Goal: Transaction & Acquisition: Purchase product/service

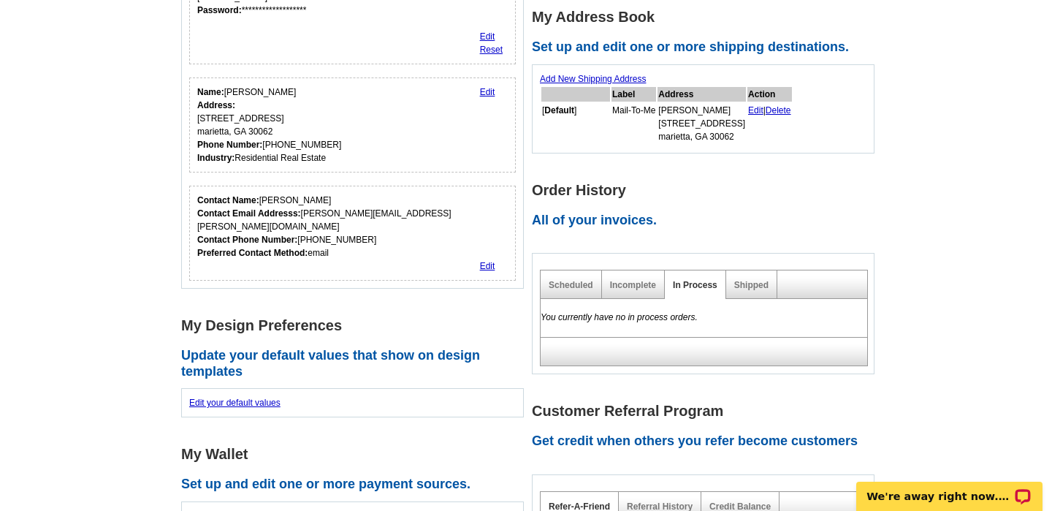
scroll to position [384, 0]
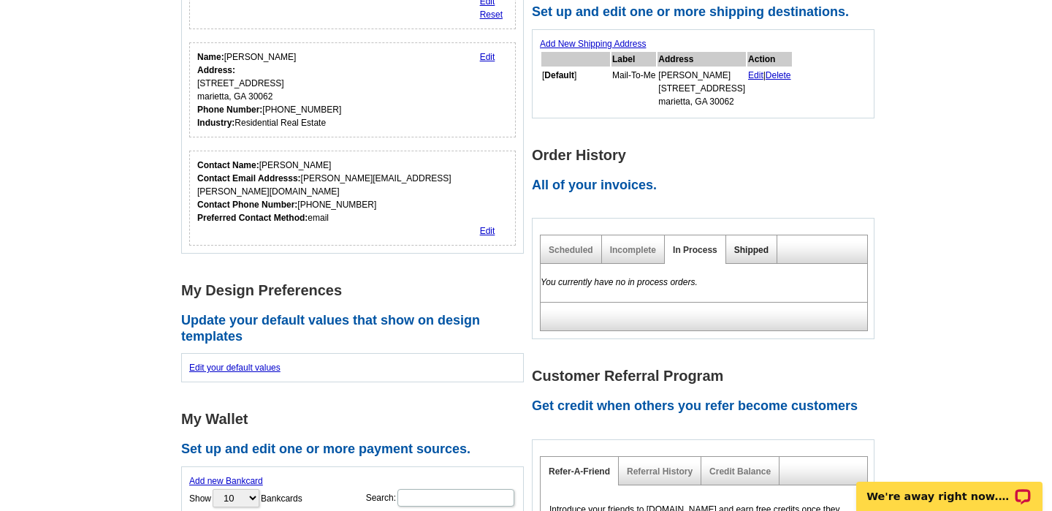
click at [750, 247] on link "Shipped" at bounding box center [751, 250] width 34 height 10
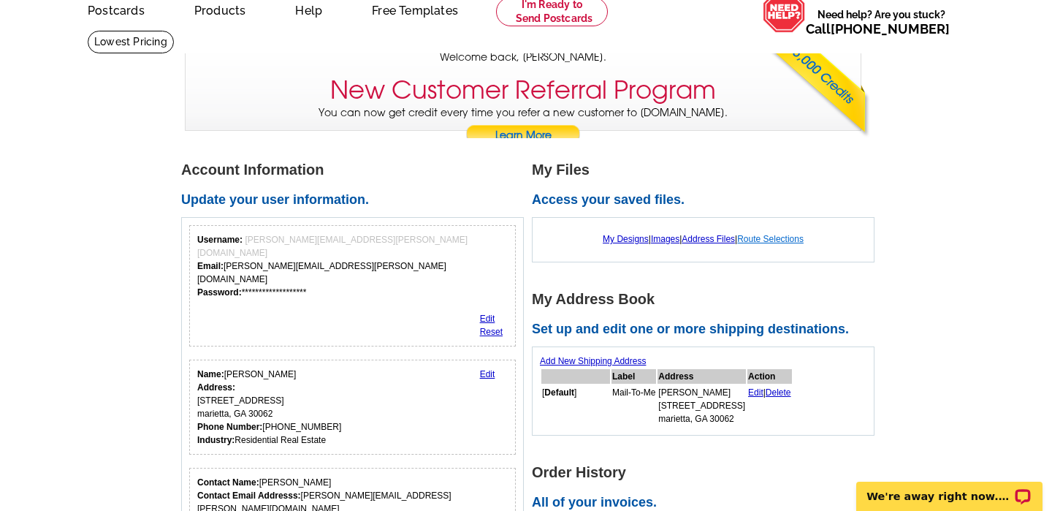
scroll to position [0, 0]
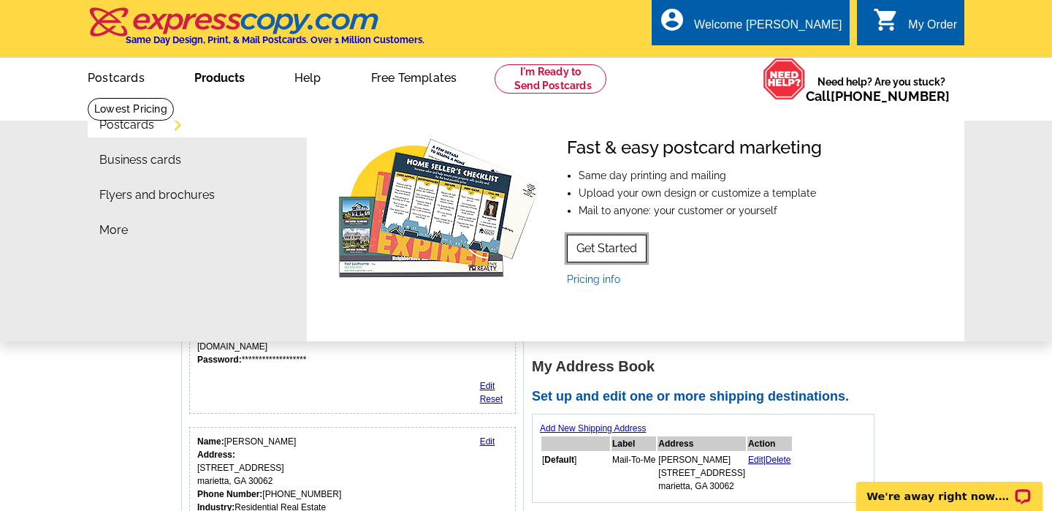
click at [605, 245] on link "Get Started" at bounding box center [607, 249] width 80 height 28
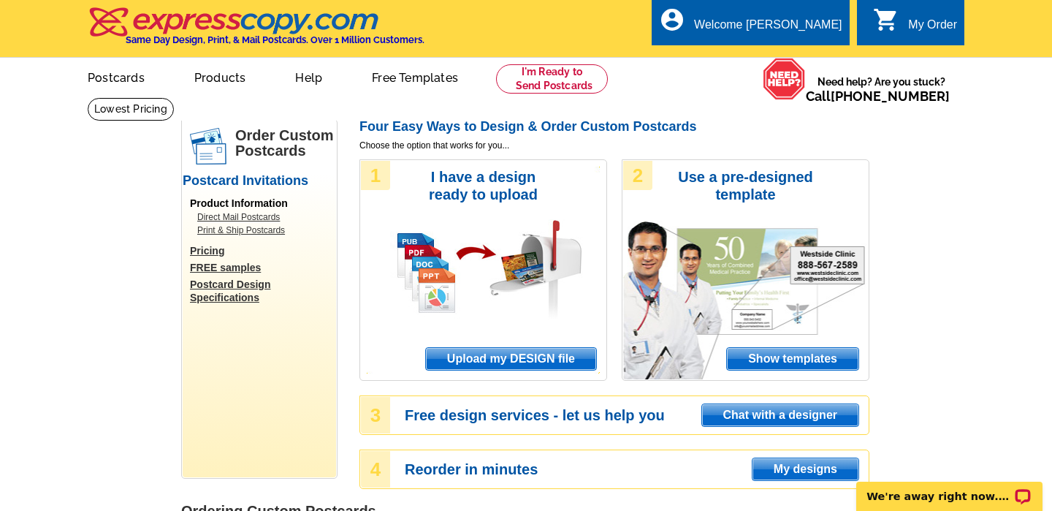
click at [531, 358] on span "Upload my DESIGN file" at bounding box center [511, 359] width 170 height 22
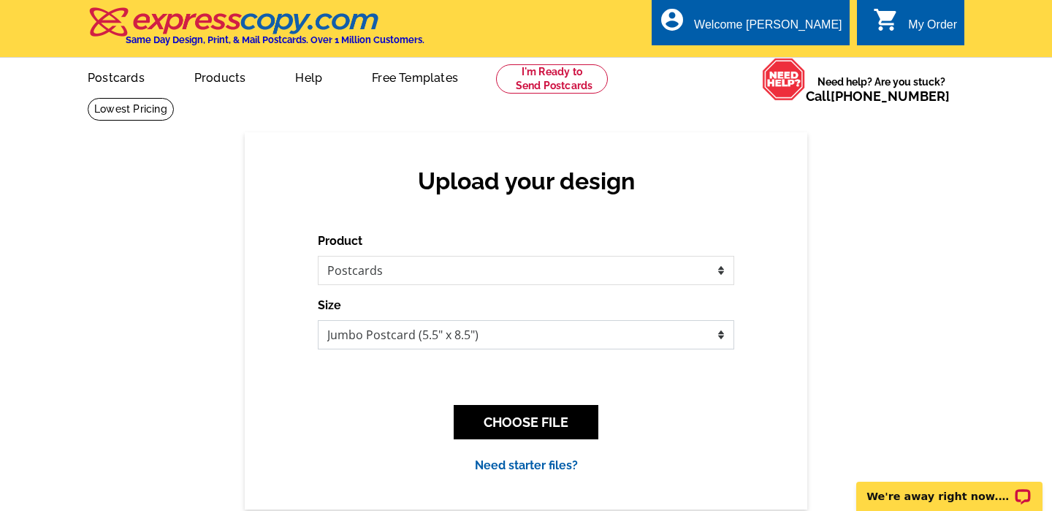
click at [718, 332] on select "Jumbo Postcard (5.5" x 8.5") Regular Postcard (4.25" x 5.6") Panoramic Postcard…" at bounding box center [526, 334] width 417 height 29
select select "1"
click at [544, 414] on button "CHOOSE FILE" at bounding box center [526, 422] width 145 height 34
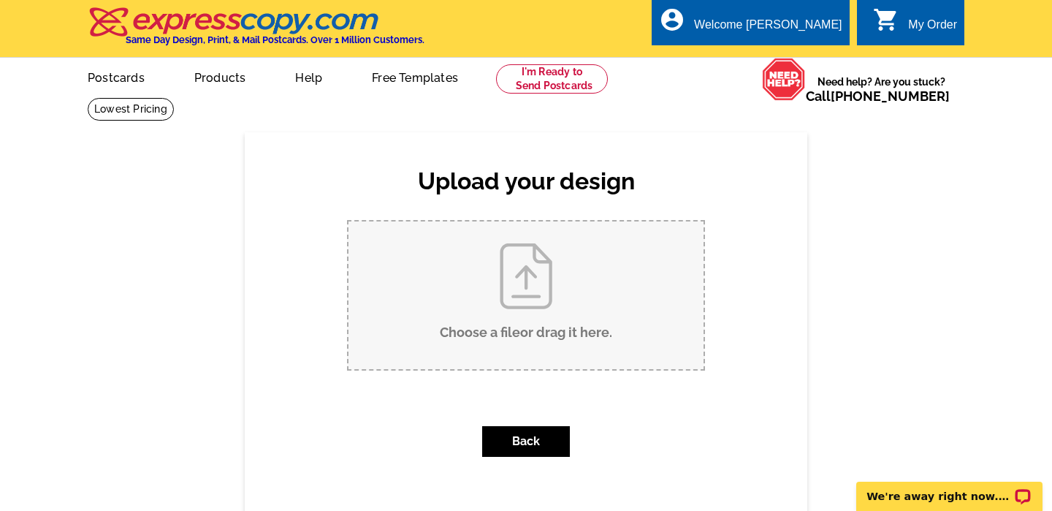
click at [534, 310] on input "Choose a file or drag it here ." at bounding box center [526, 295] width 355 height 148
type input "C:\fakepath\3999 Brintons Mill SOLD PC_v2.pdf"
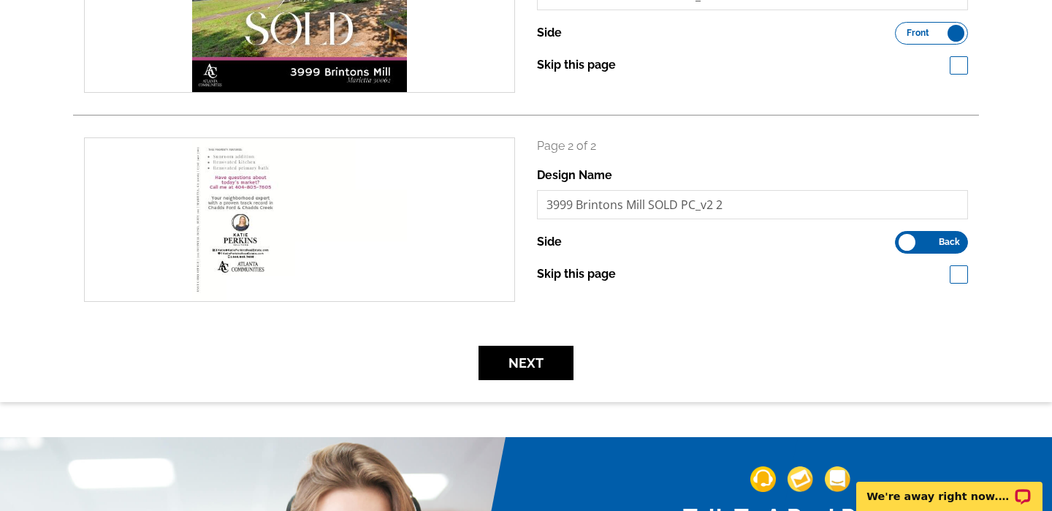
scroll to position [317, 0]
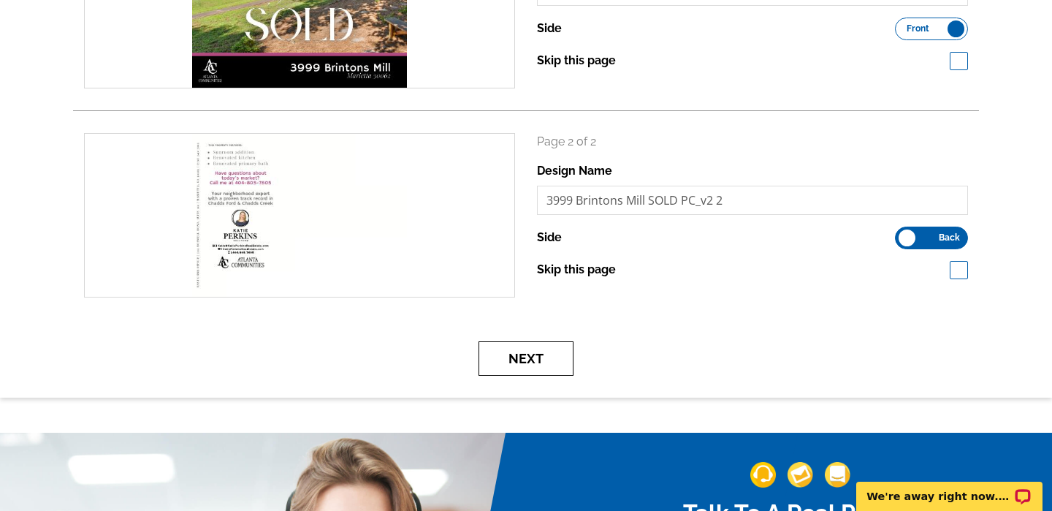
click at [517, 357] on button "Next" at bounding box center [526, 358] width 95 height 34
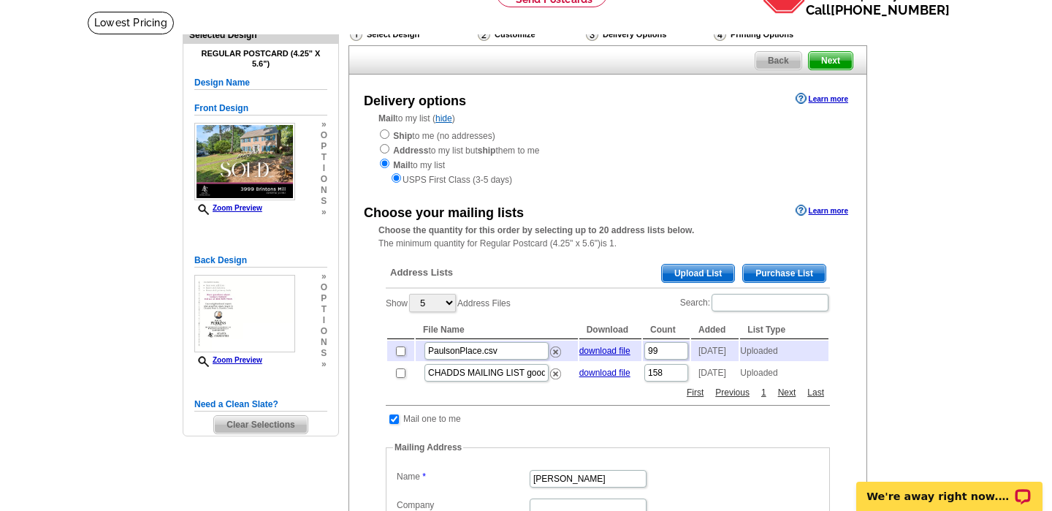
scroll to position [92, 0]
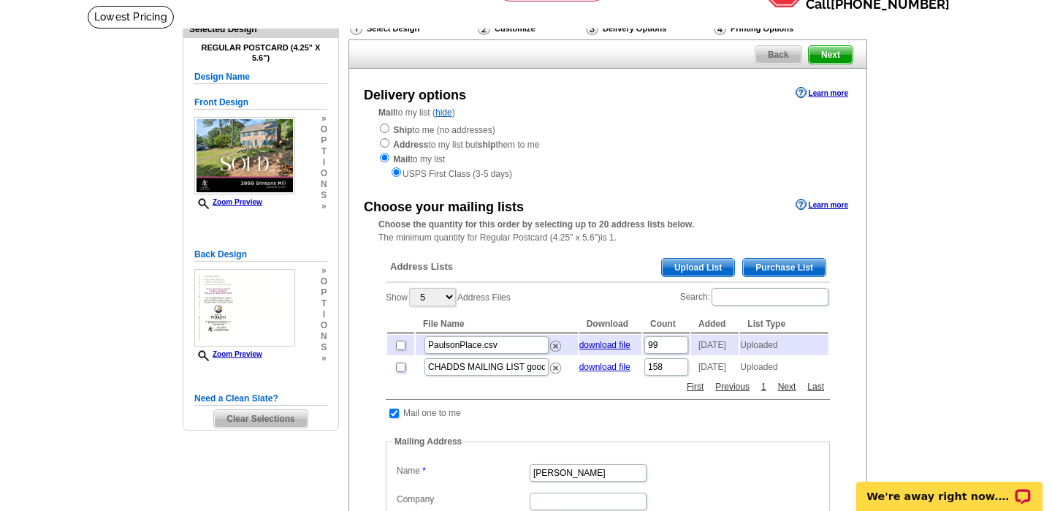
click at [400, 372] on input "checkbox" at bounding box center [401, 367] width 10 height 10
checkbox input "true"
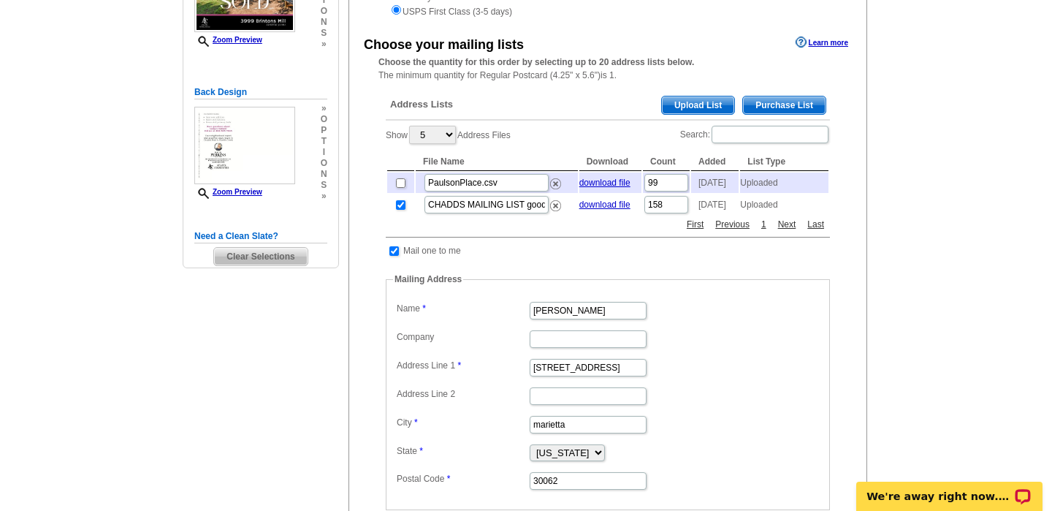
scroll to position [259, 0]
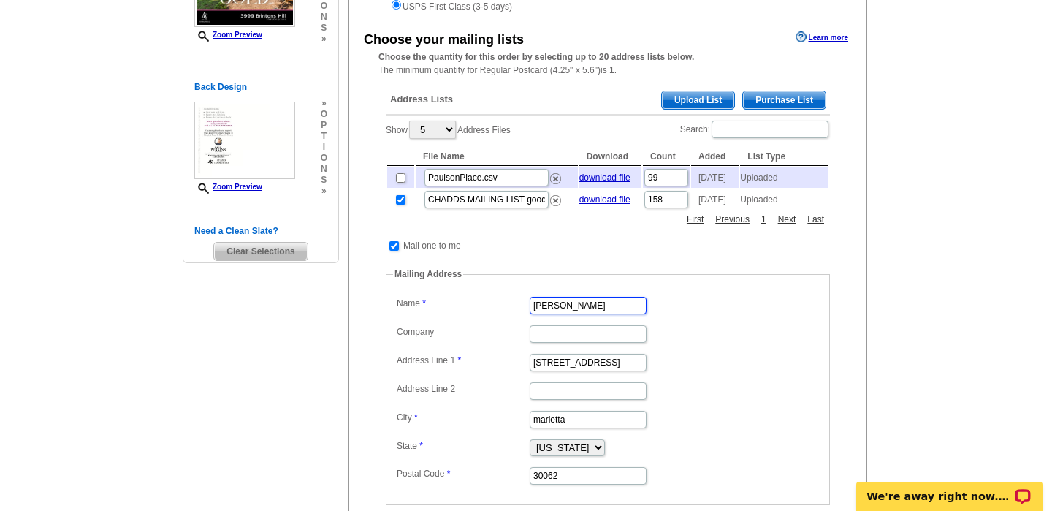
drag, startPoint x: 610, startPoint y: 316, endPoint x: 501, endPoint y: 314, distance: 108.9
click at [501, 312] on dl "Label Mail-To-Me Name Kim Lewandowski Company Address Line 1 3235 Creek Drive A…" at bounding box center [608, 389] width 430 height 193
click at [878, 371] on main "Need Help? call 800-260-5887, chat with support, or have our designers make som…" at bounding box center [526, 328] width 1052 height 981
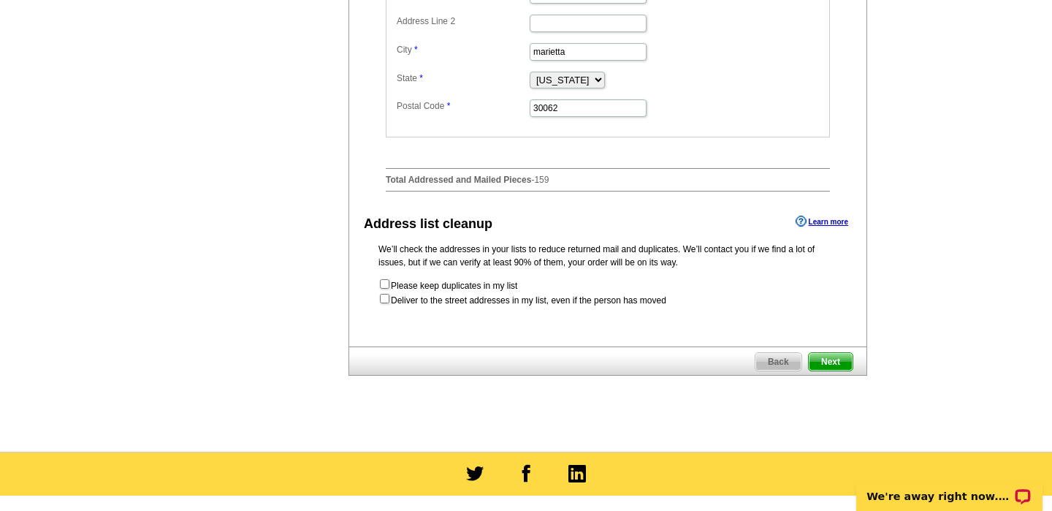
scroll to position [753, 0]
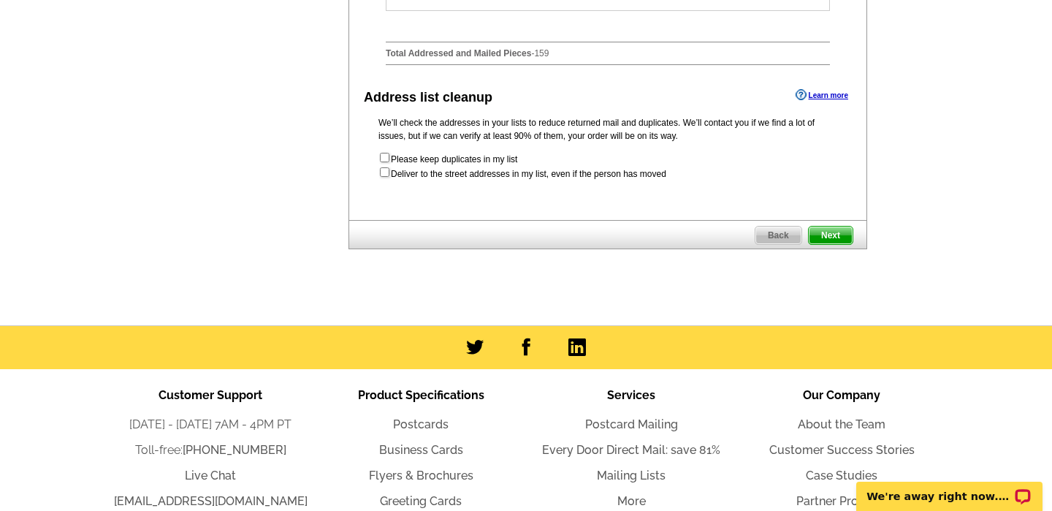
click at [830, 244] on span "Next" at bounding box center [831, 236] width 44 height 18
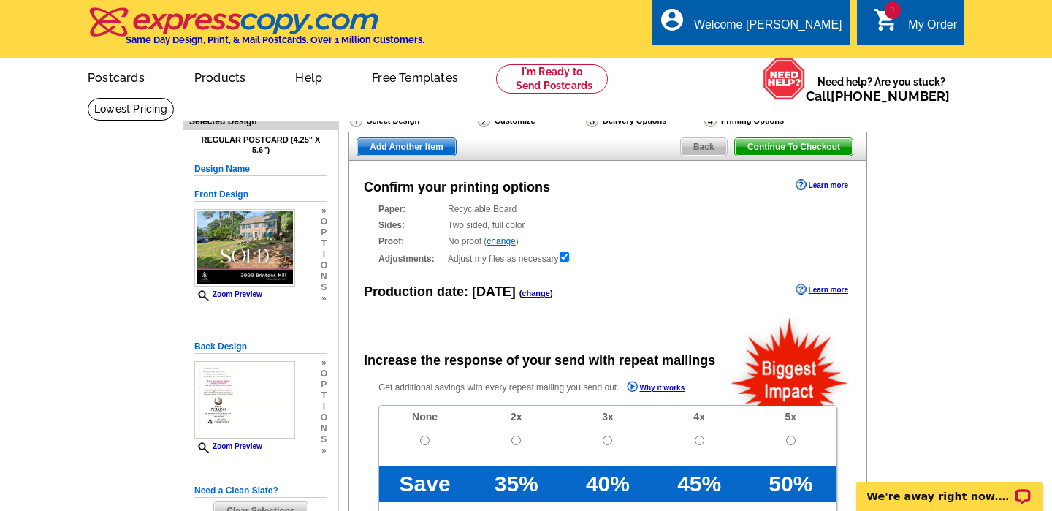
radio input "false"
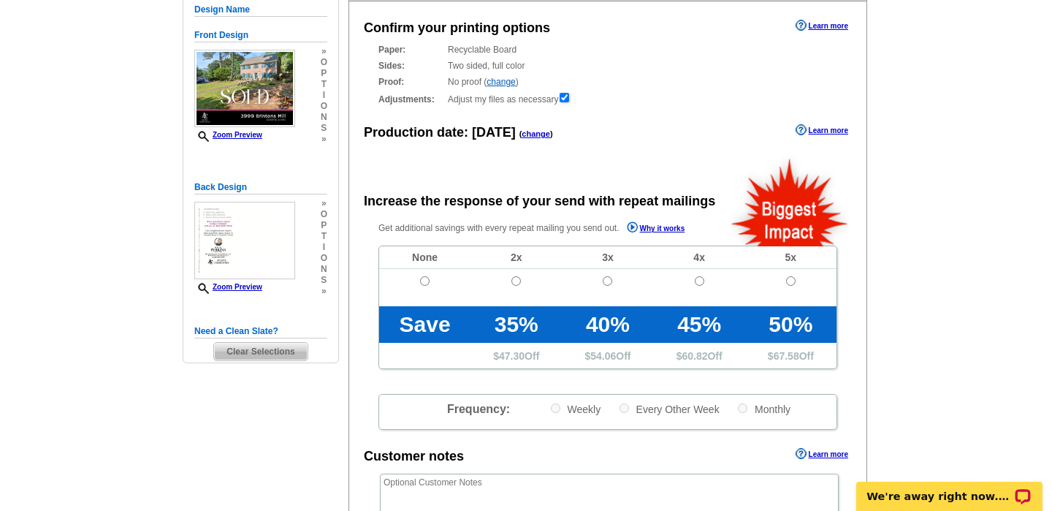
scroll to position [140, 0]
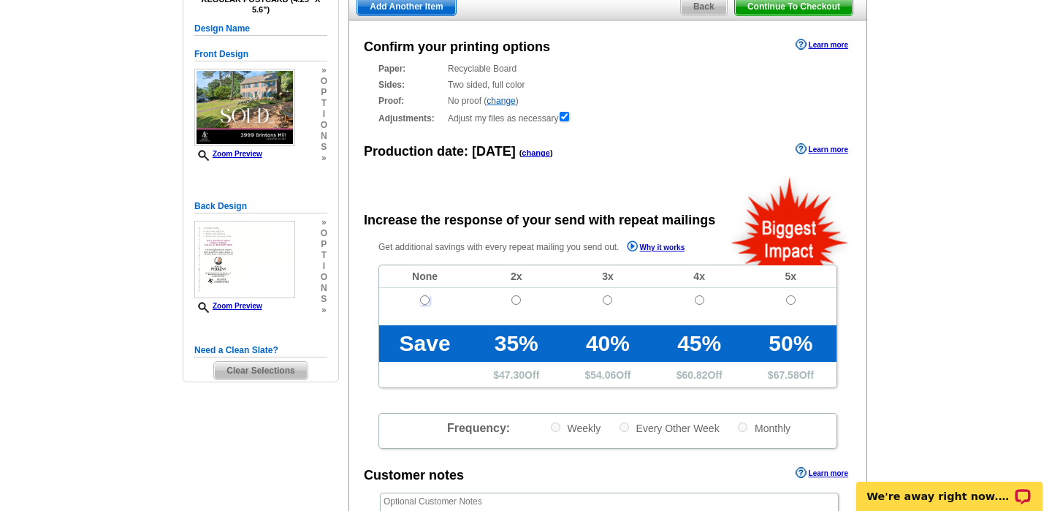
click at [424, 300] on input "radio" at bounding box center [425, 300] width 10 height 10
radio input "true"
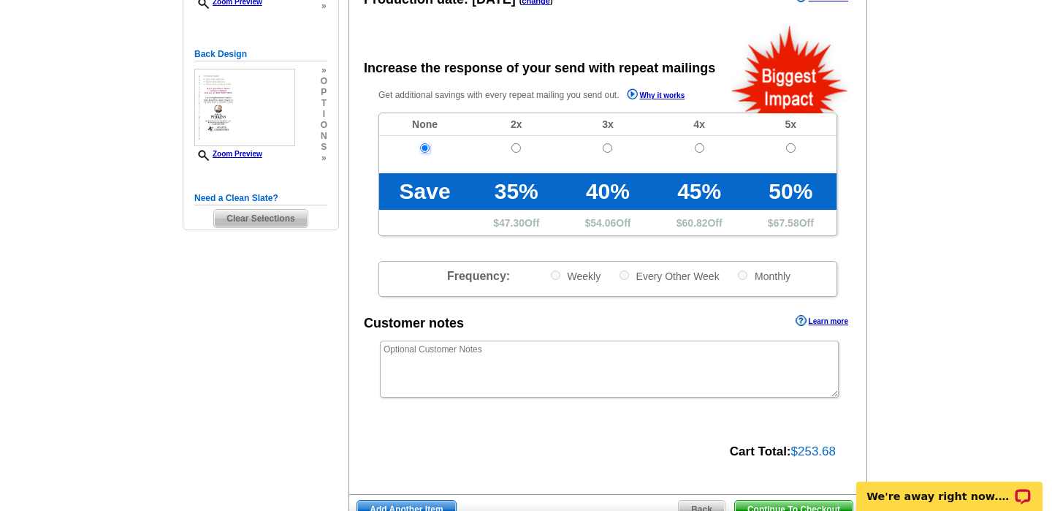
scroll to position [358, 0]
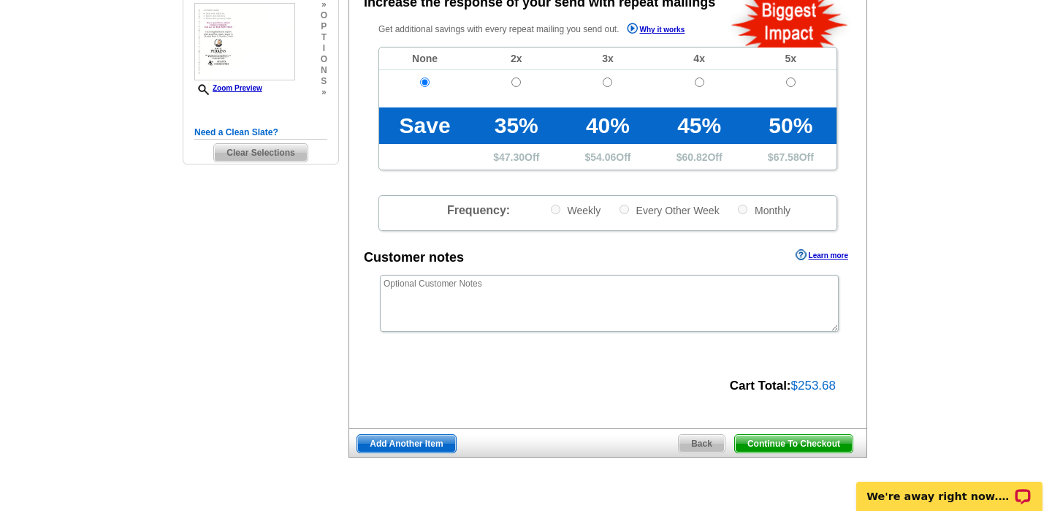
click at [793, 442] on span "Continue To Checkout" at bounding box center [794, 444] width 118 height 18
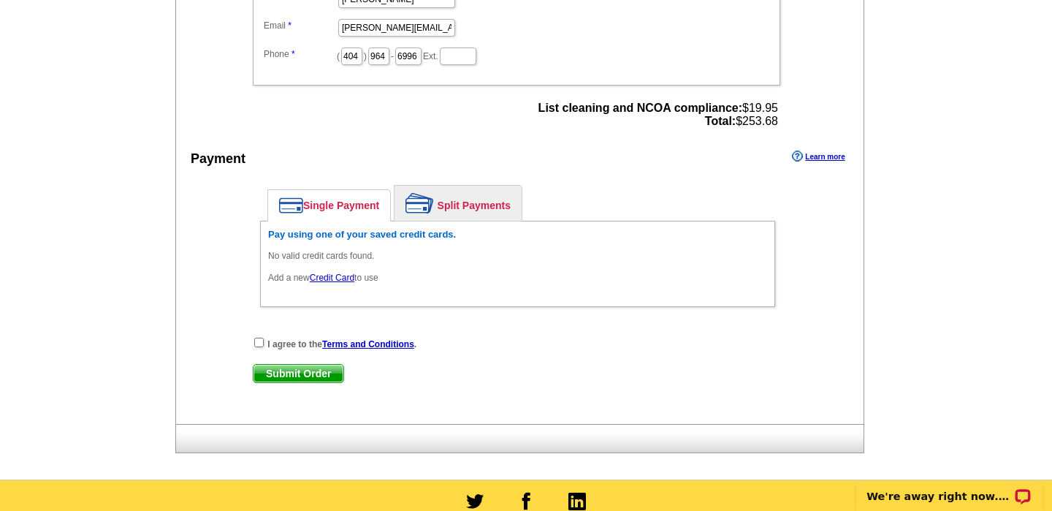
scroll to position [543, 0]
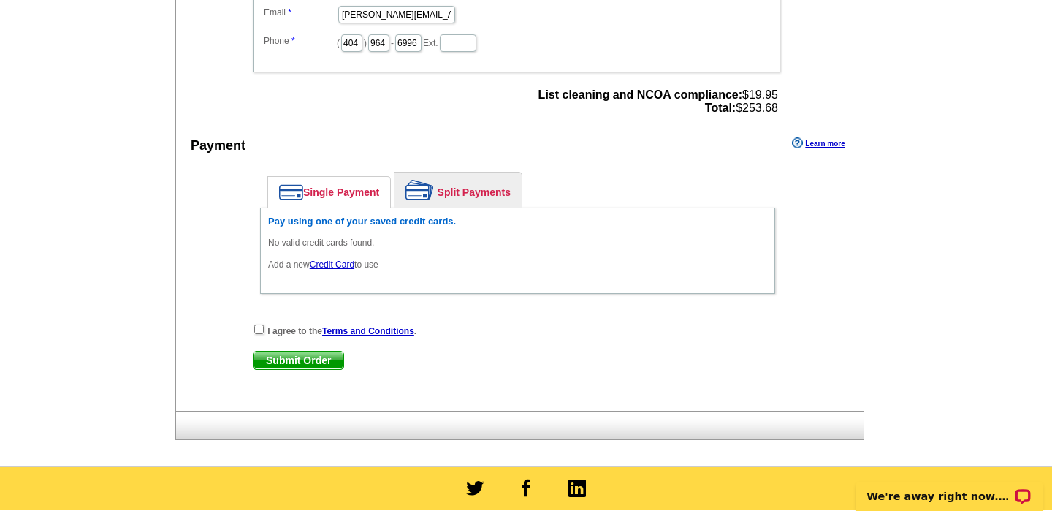
click at [333, 265] on link "Credit Card" at bounding box center [332, 264] width 45 height 10
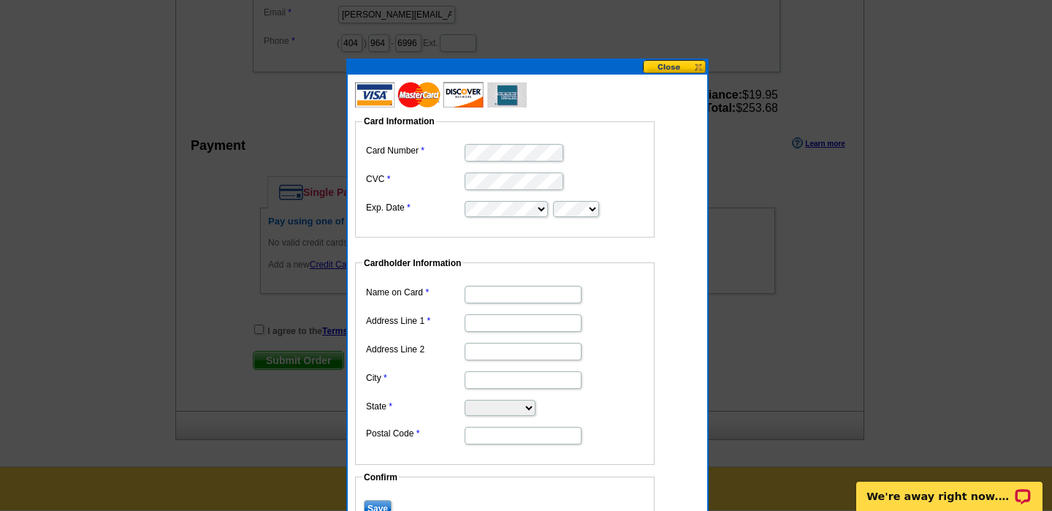
click at [672, 67] on button at bounding box center [675, 67] width 64 height 14
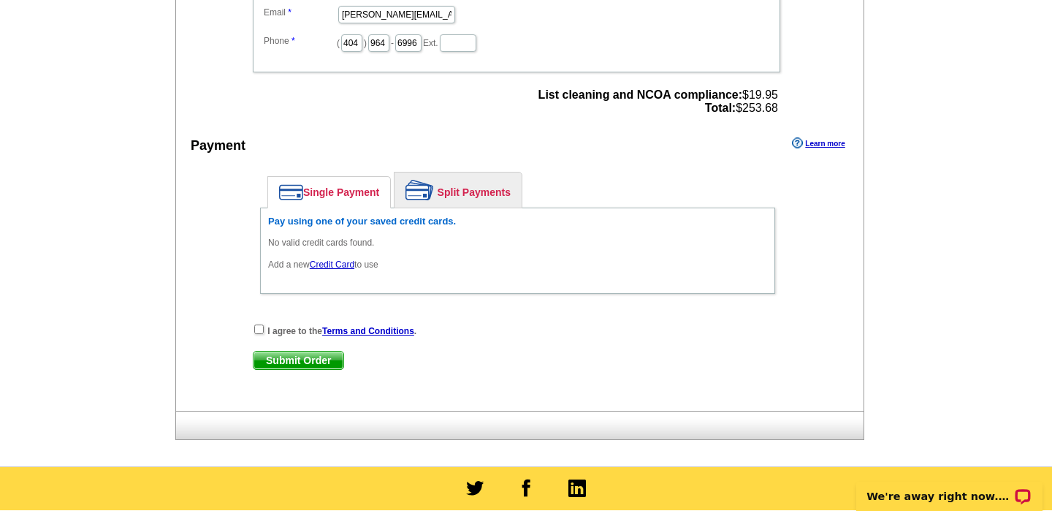
click at [384, 221] on h6 "Pay using one of your saved credit cards." at bounding box center [517, 222] width 499 height 12
click at [335, 264] on link "Credit Card" at bounding box center [332, 264] width 45 height 10
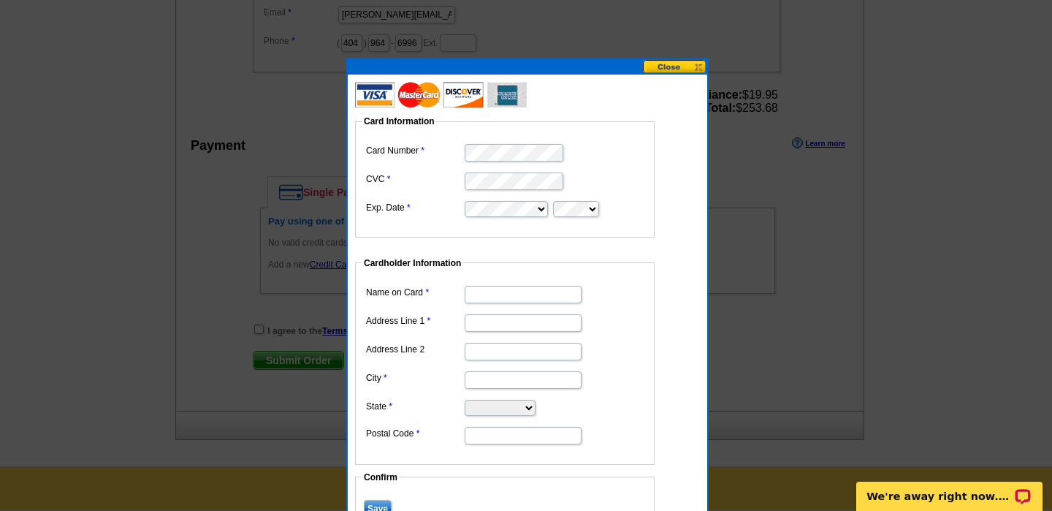
scroll to position [0, 0]
click at [601, 173] on dd at bounding box center [504, 180] width 285 height 23
click at [512, 297] on input "Name on Card" at bounding box center [523, 295] width 117 height 18
type input "[PERSON_NAME]"
type input "3918 Brintons MIll"
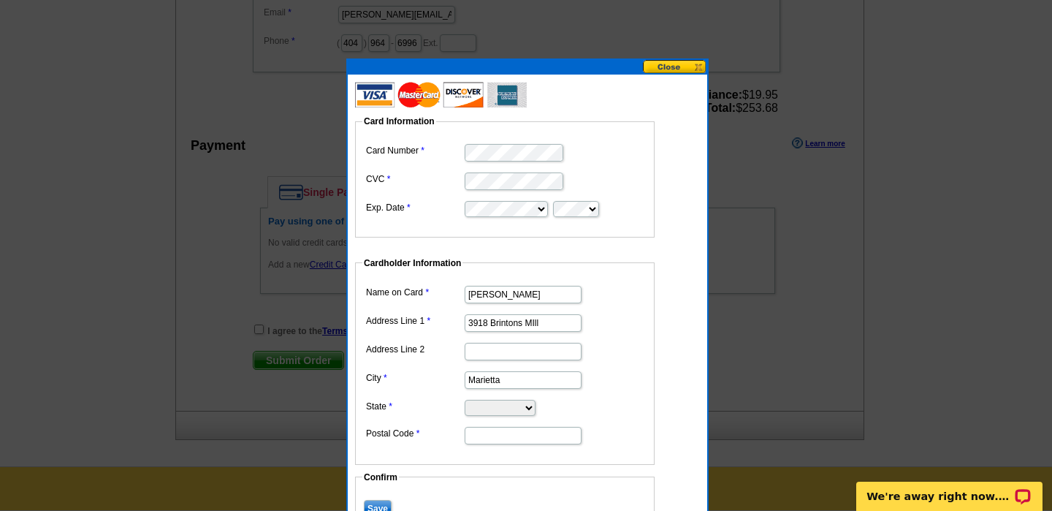
type input "Marietta"
select select "GA"
type input "30062"
click at [674, 258] on form "Card Information Card Number CVC Exp. Date Cardholder Information Name on Card …" at bounding box center [527, 323] width 345 height 471
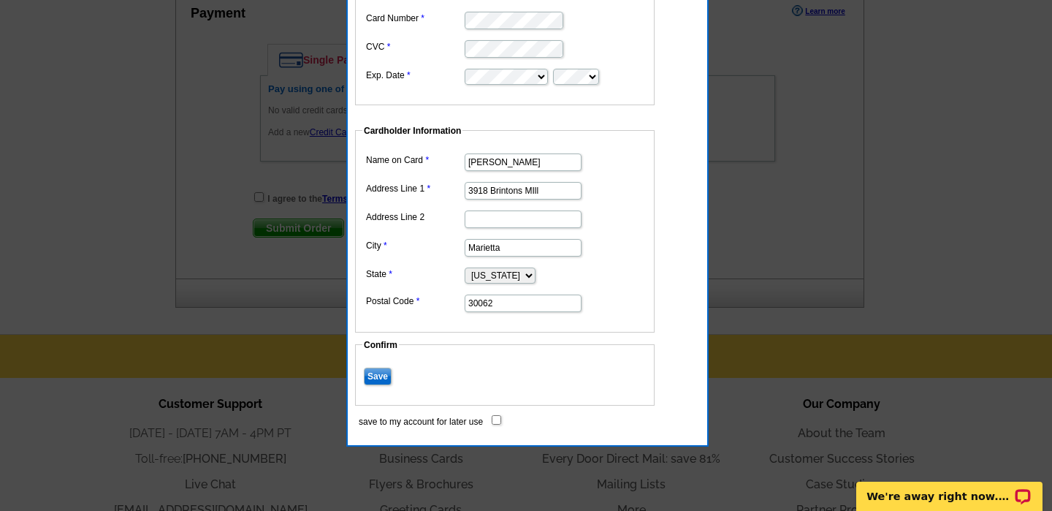
scroll to position [681, 0]
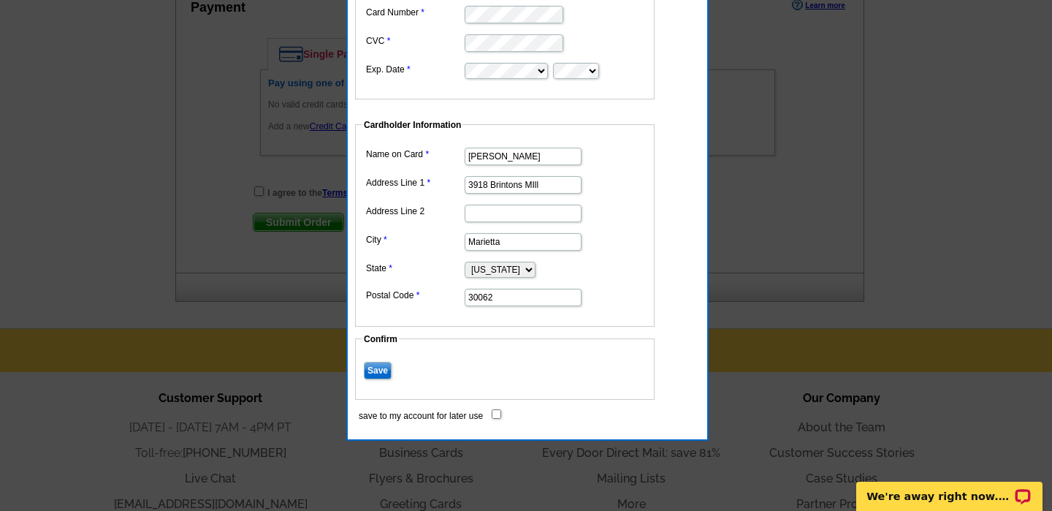
click at [496, 413] on input "save to my account for later use" at bounding box center [497, 414] width 10 height 10
checkbox input "true"
click at [373, 368] on input "Save" at bounding box center [378, 371] width 28 height 18
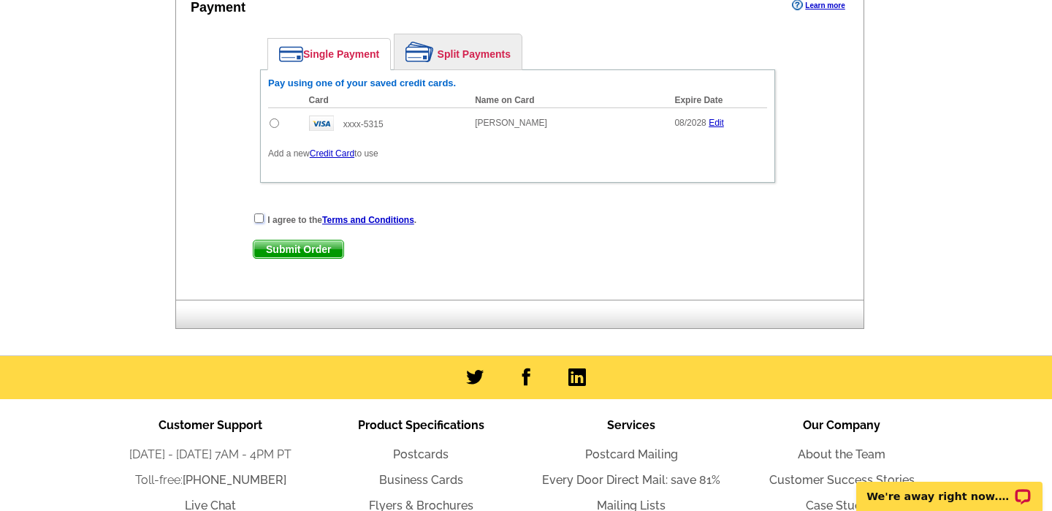
click at [257, 218] on input "checkbox" at bounding box center [259, 218] width 10 height 10
checkbox input "true"
click at [300, 251] on span "Submit Order" at bounding box center [299, 249] width 90 height 18
click at [270, 123] on input "radio" at bounding box center [275, 123] width 10 height 10
radio input "true"
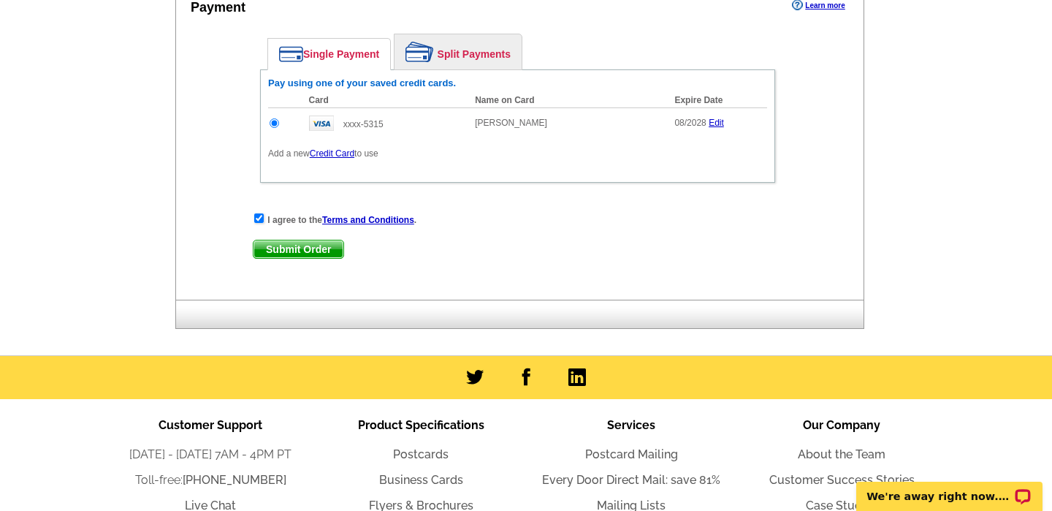
click at [284, 249] on span "Submit Order" at bounding box center [299, 249] width 90 height 18
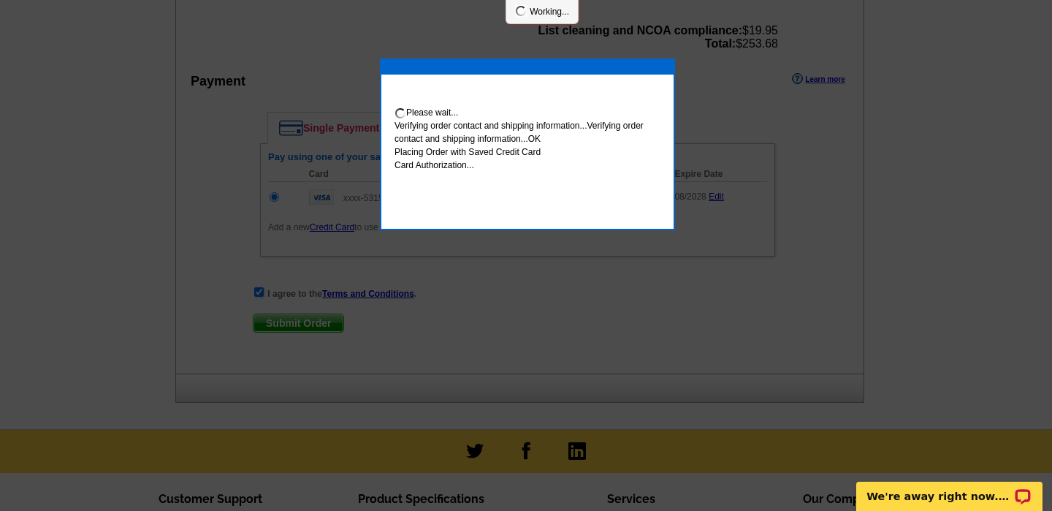
scroll to position [755, 0]
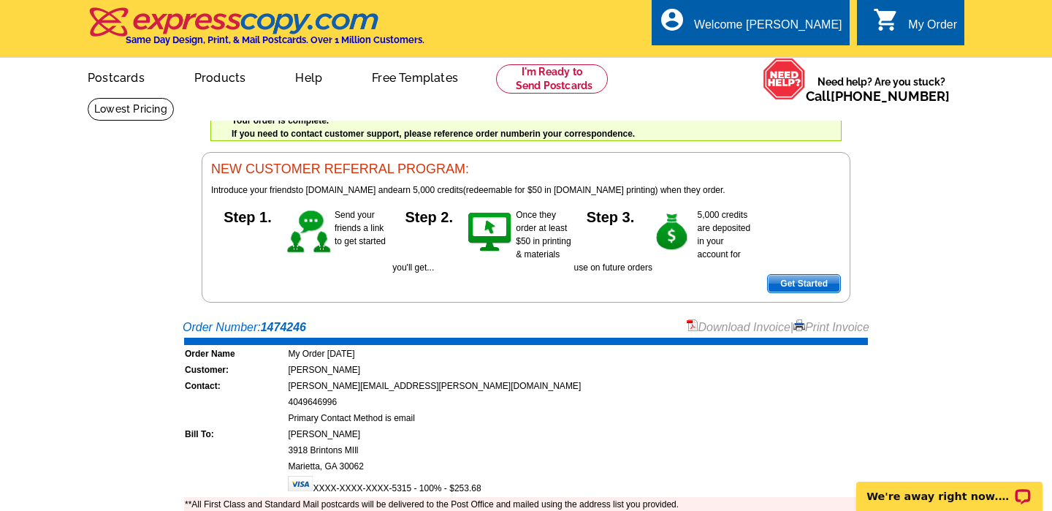
click at [721, 327] on link "Download Invoice" at bounding box center [739, 327] width 104 height 12
